Goal: Task Accomplishment & Management: Manage account settings

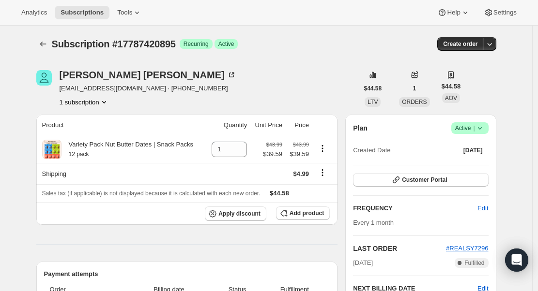
scroll to position [86, 0]
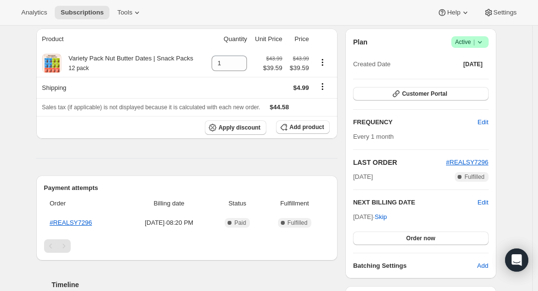
click at [491, 44] on div "Plan Success Active | Created Date [DATE] Customer Portal FREQUENCY Edit Every …" at bounding box center [420, 154] width 151 height 250
click at [480, 44] on icon at bounding box center [480, 42] width 10 height 10
click at [458, 78] on span "Cancel subscription" at bounding box center [469, 77] width 55 height 7
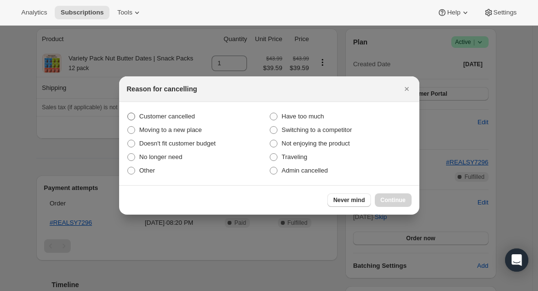
click at [158, 113] on span "Customer cancelled" at bounding box center [167, 116] width 56 height 7
click at [128, 113] on input "Customer cancelled" at bounding box center [127, 113] width 0 height 0
radio input "true"
click at [390, 199] on span "Continue" at bounding box center [393, 201] width 25 height 8
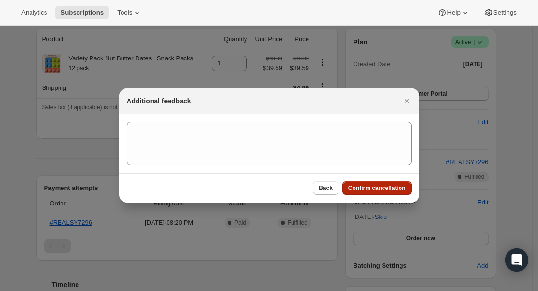
click at [385, 192] on span "Confirm cancellation" at bounding box center [377, 188] width 58 height 8
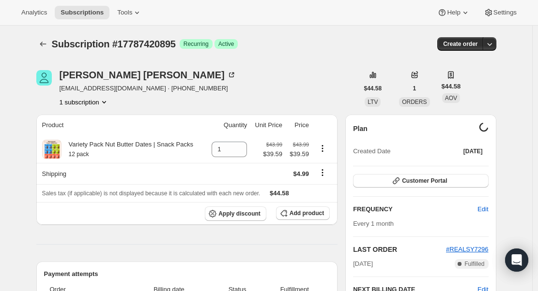
scroll to position [86, 0]
